Goal: Check status: Check status

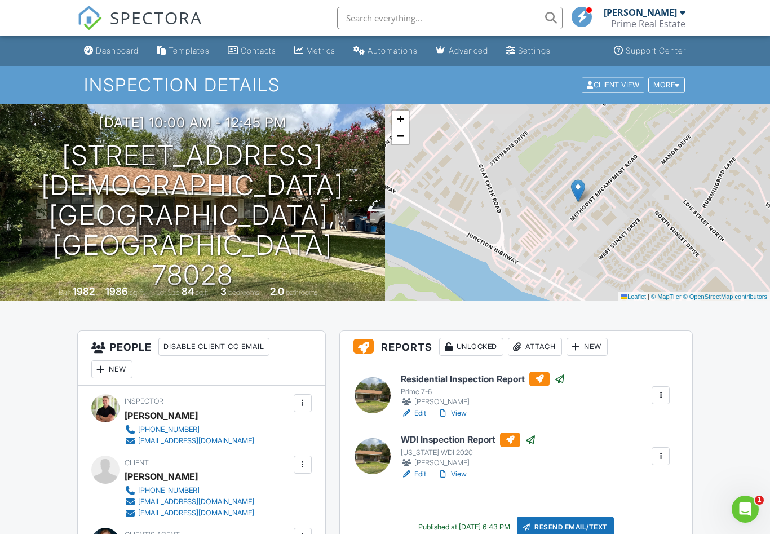
click at [129, 48] on div "Dashboard" at bounding box center [117, 51] width 43 height 10
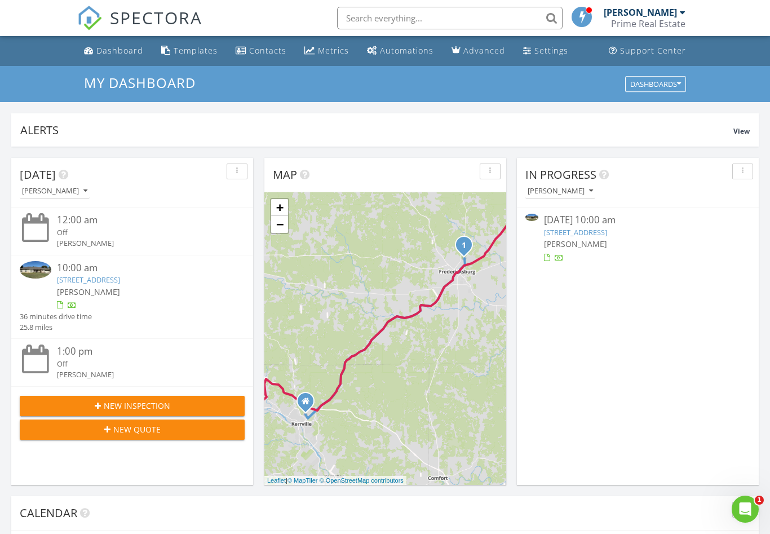
click at [607, 234] on link "127 Northwood Hills Dr, Fredericksburg, TX 78624" at bounding box center [575, 232] width 63 height 10
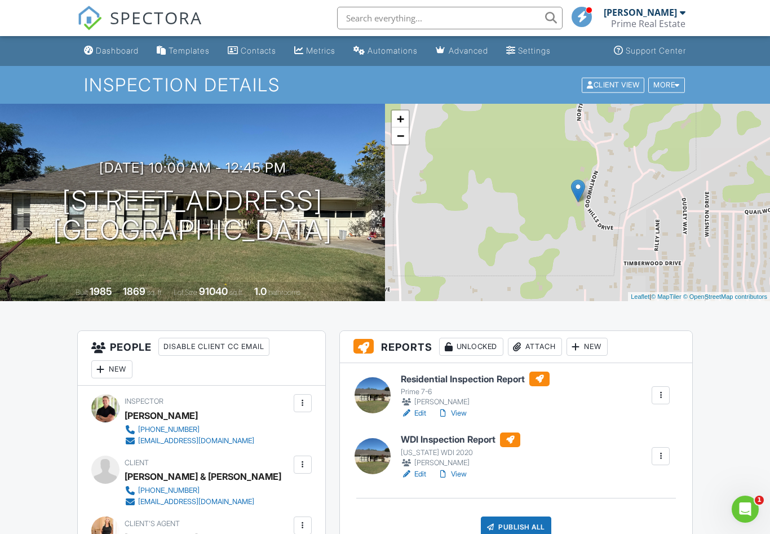
click at [461, 412] on link "View" at bounding box center [451, 412] width 29 height 11
click at [482, 378] on h6 "Residential Inspection Report" at bounding box center [475, 378] width 149 height 15
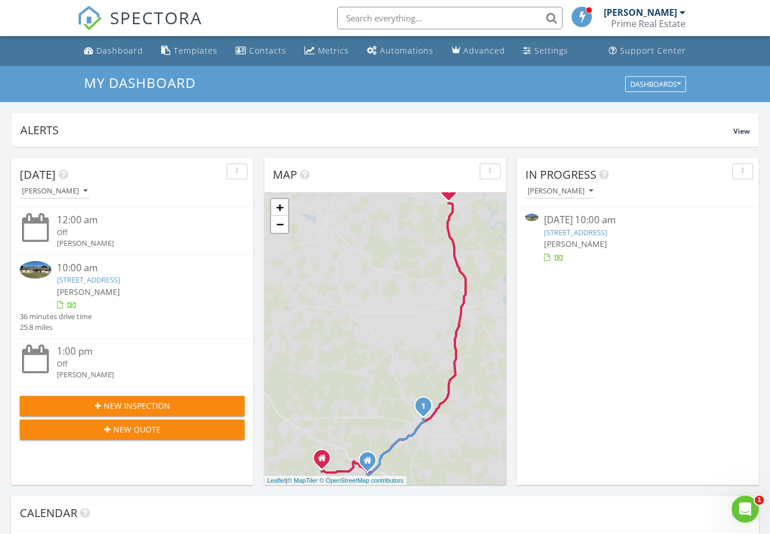
click at [585, 238] on div "[PERSON_NAME]" at bounding box center [638, 244] width 188 height 12
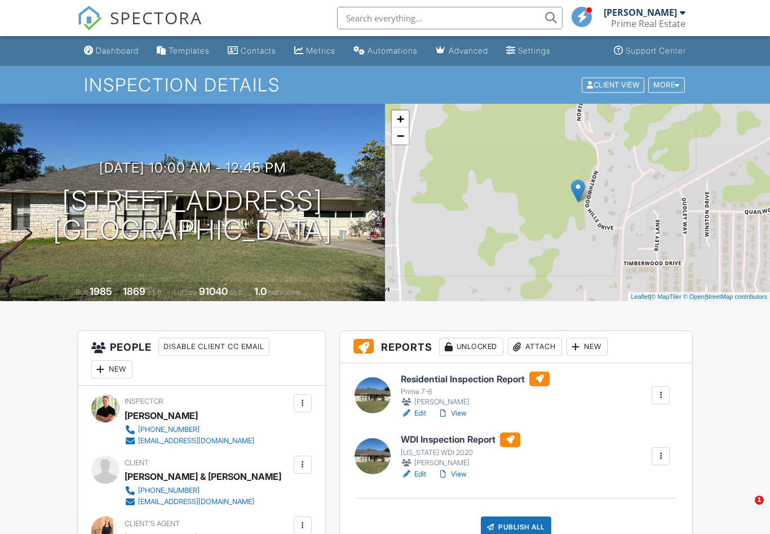
click at [461, 411] on link "View" at bounding box center [451, 412] width 29 height 11
